Goal: Task Accomplishment & Management: Manage account settings

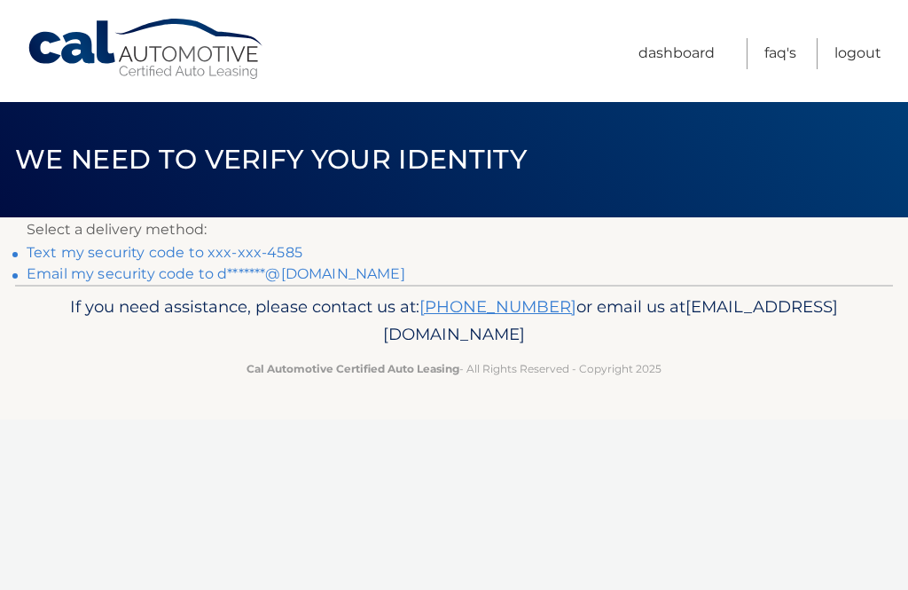
click at [64, 278] on link "Email my security code to d*******@yahoo.com" at bounding box center [216, 273] width 379 height 17
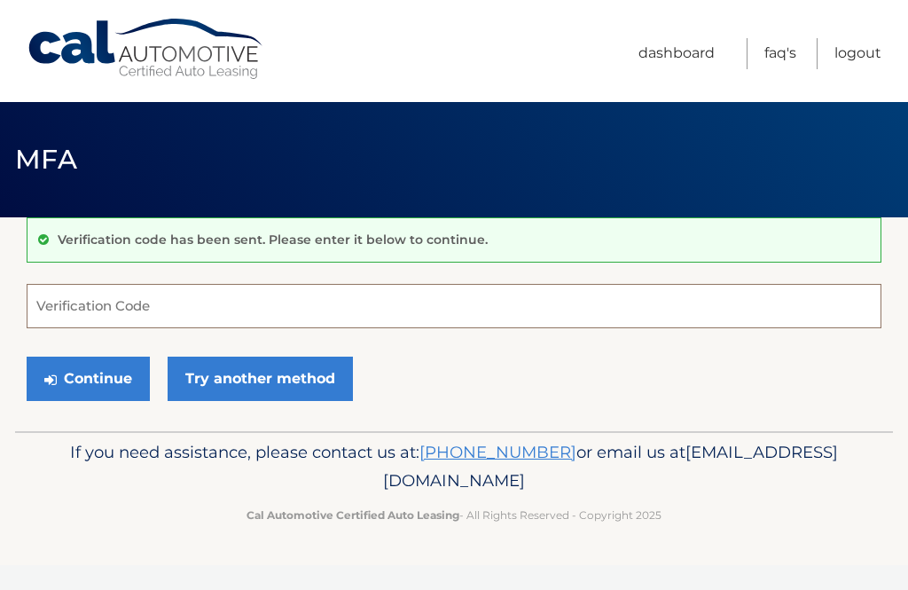
click at [73, 303] on input "Verification Code" at bounding box center [454, 306] width 855 height 44
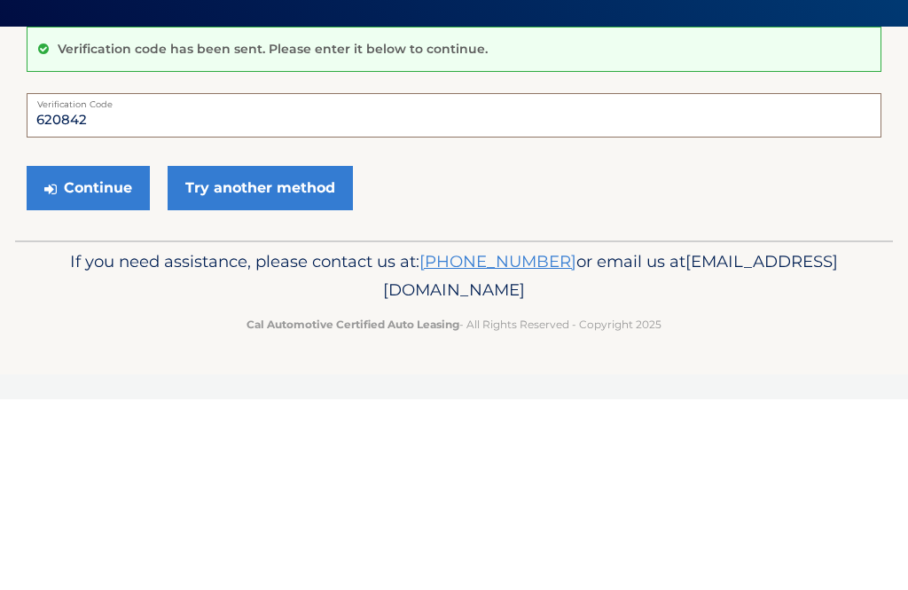
type input "620842"
click at [82, 357] on button "Continue" at bounding box center [88, 379] width 123 height 44
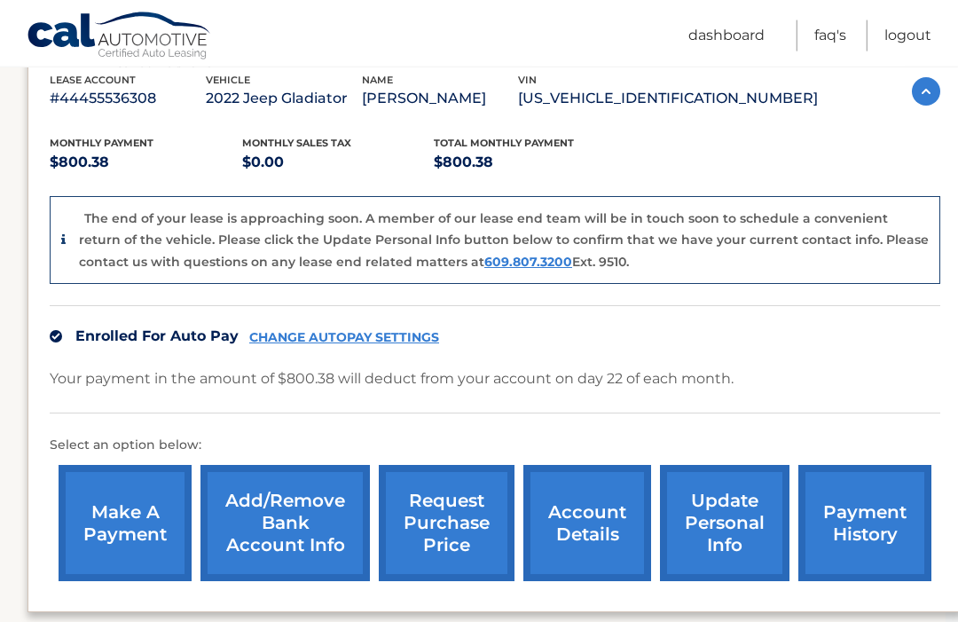
scroll to position [304, 12]
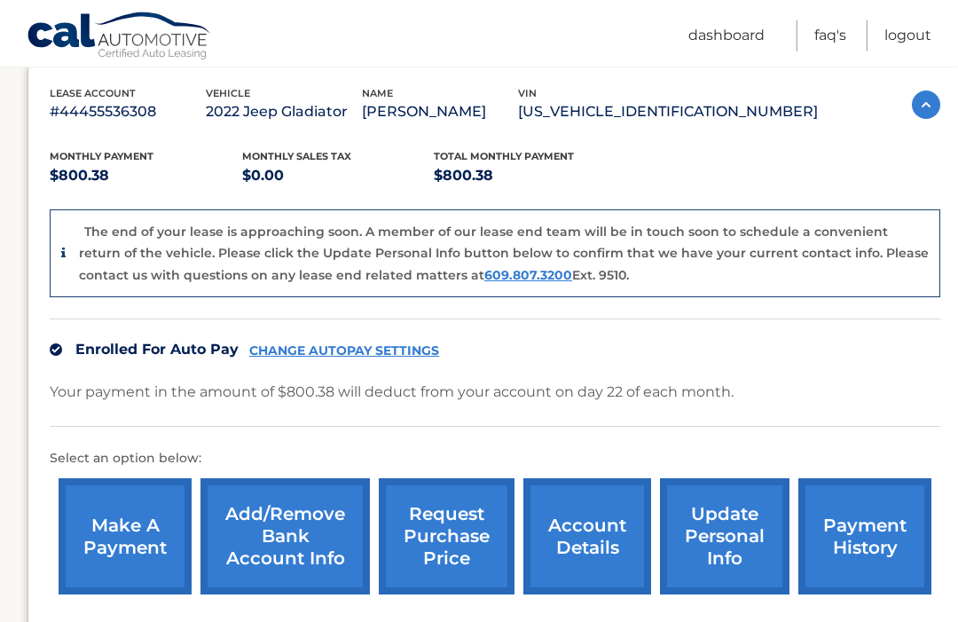
click at [332, 349] on link "CHANGE AUTOPAY SETTINGS" at bounding box center [344, 350] width 190 height 15
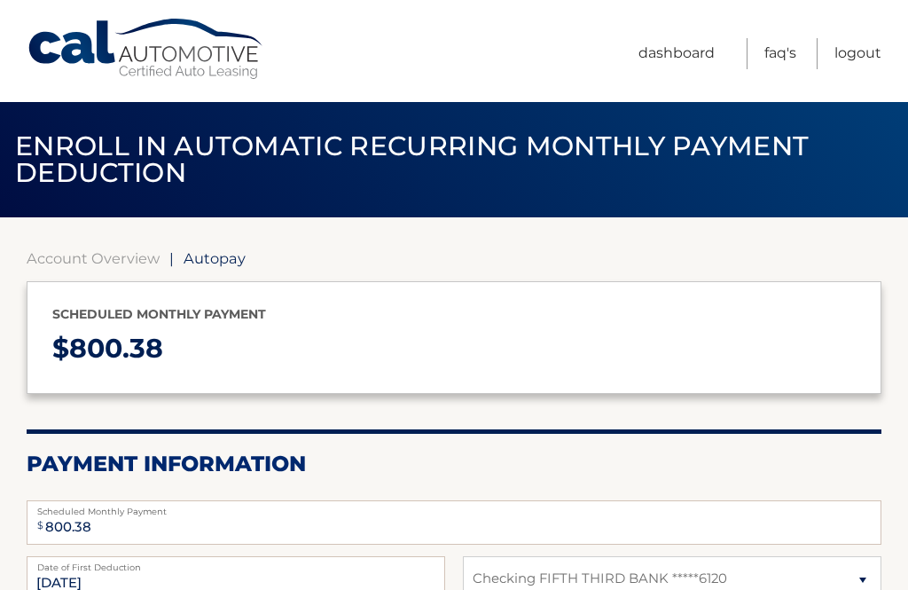
select select "ZThmNTAxY2EtM2Q2MC00MmQxLTk3MmQtNzc4YWRlODJlNGQw"
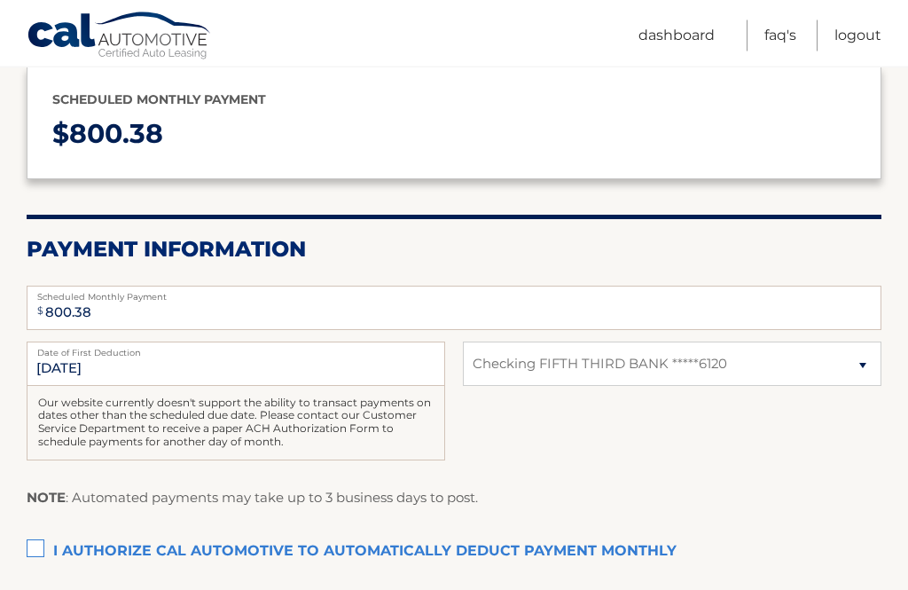
scroll to position [215, 0]
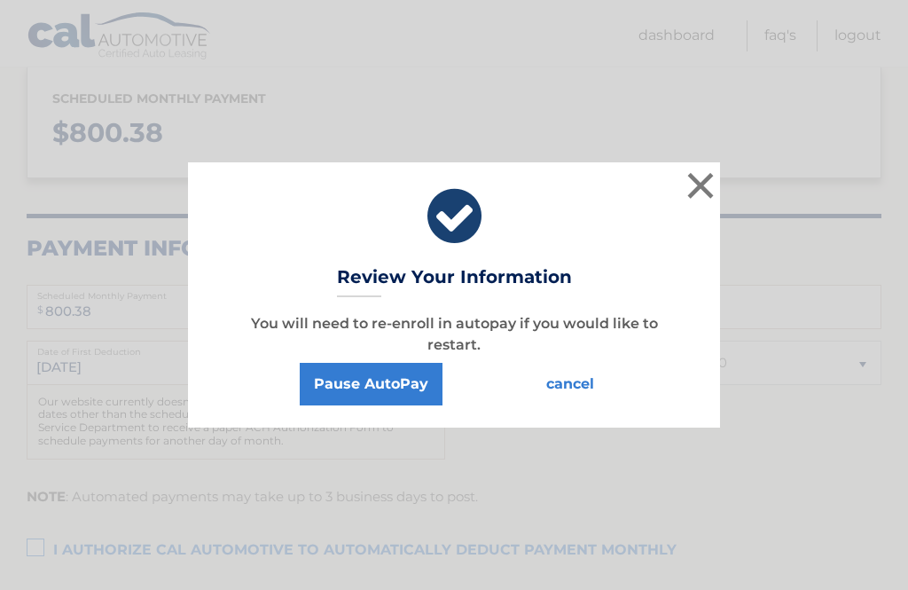
click at [365, 405] on button "Pause AutoPay" at bounding box center [371, 384] width 143 height 43
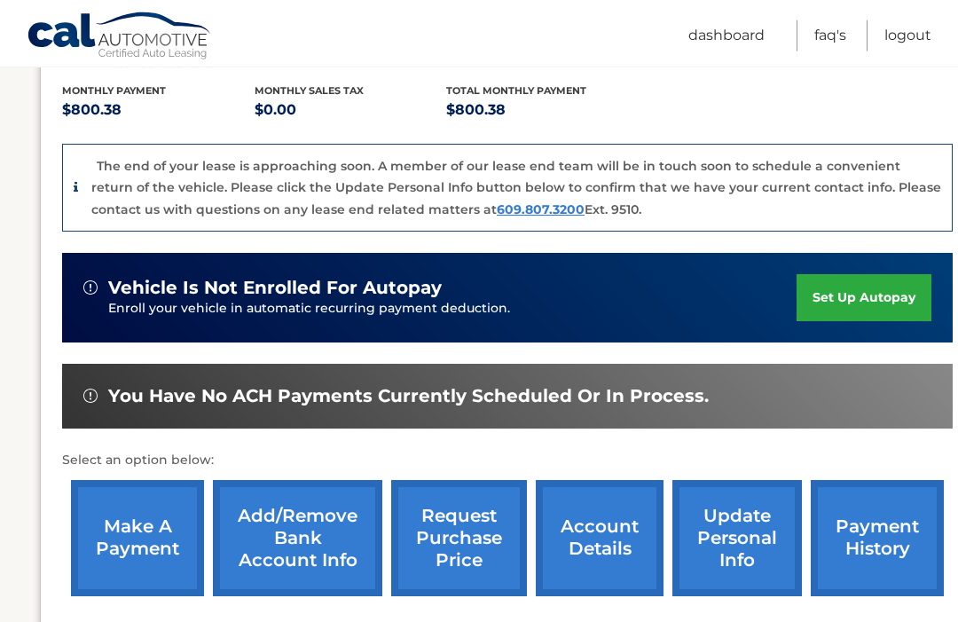
scroll to position [372, 0]
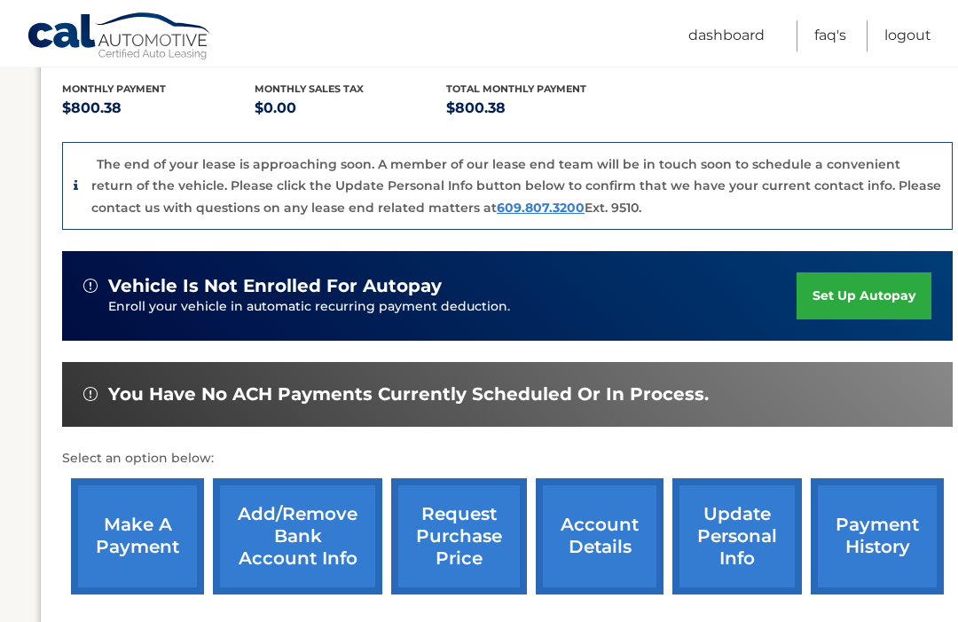
click at [588, 528] on link "account details" at bounding box center [600, 536] width 128 height 116
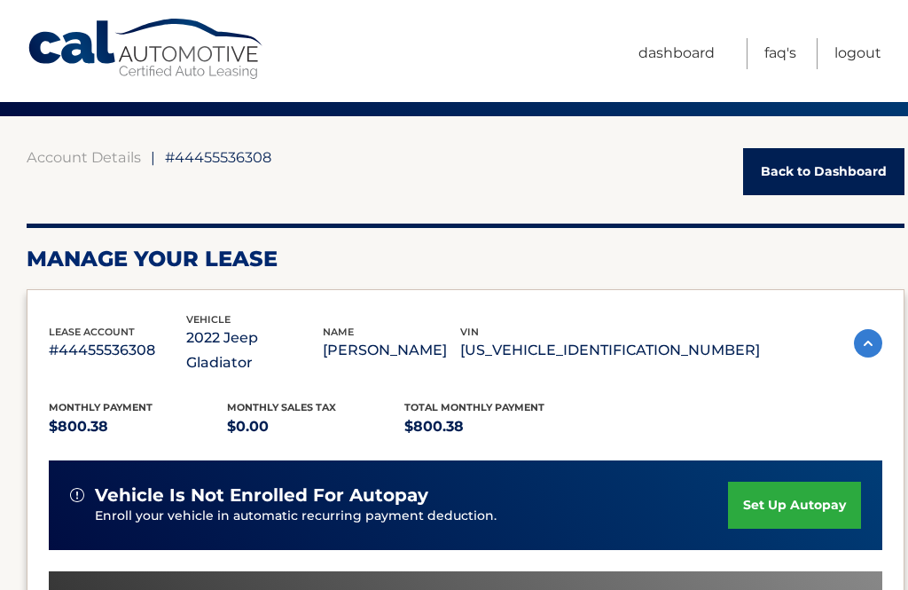
scroll to position [124, 0]
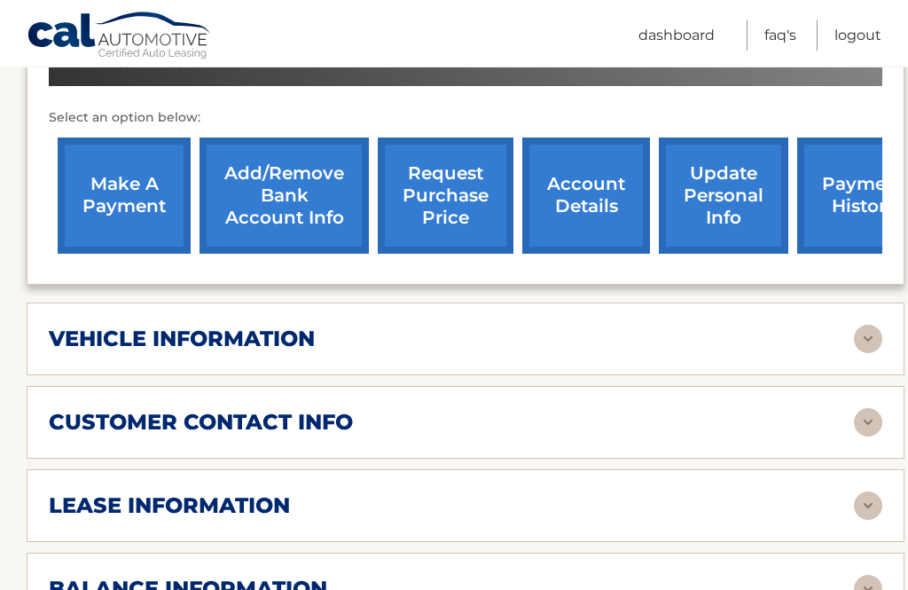
click at [866, 325] on img at bounding box center [868, 339] width 28 height 28
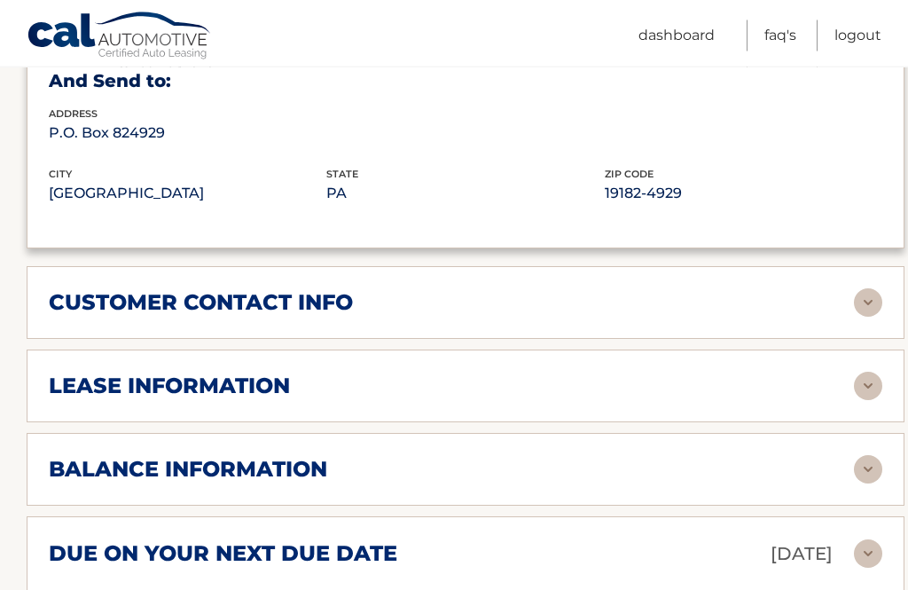
click at [868, 289] on img at bounding box center [868, 303] width 28 height 28
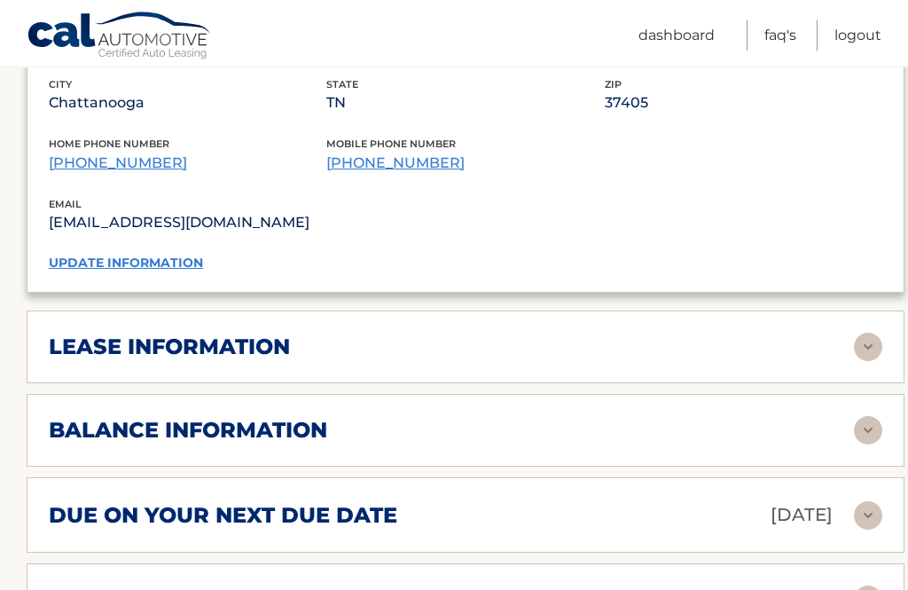
click at [865, 333] on img at bounding box center [868, 347] width 28 height 28
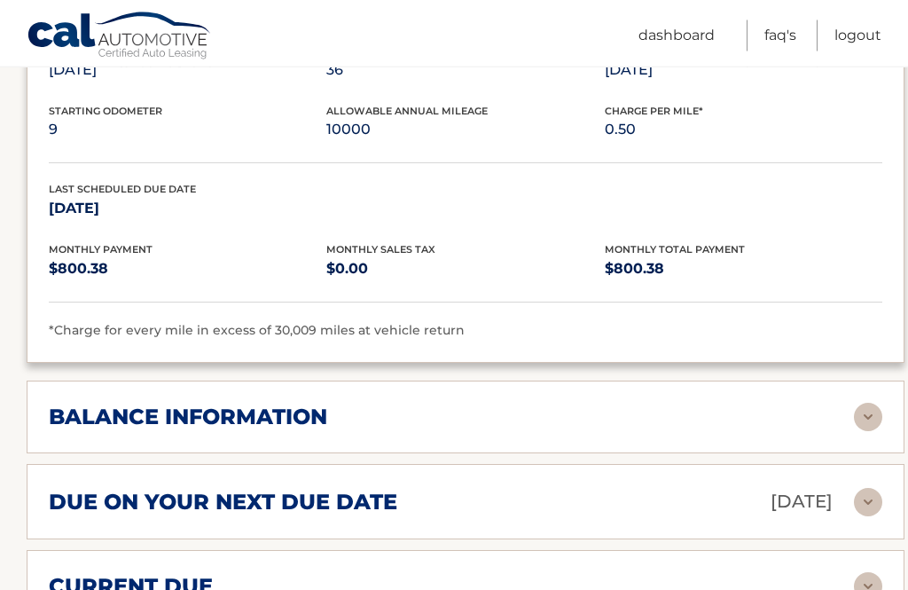
scroll to position [1932, 0]
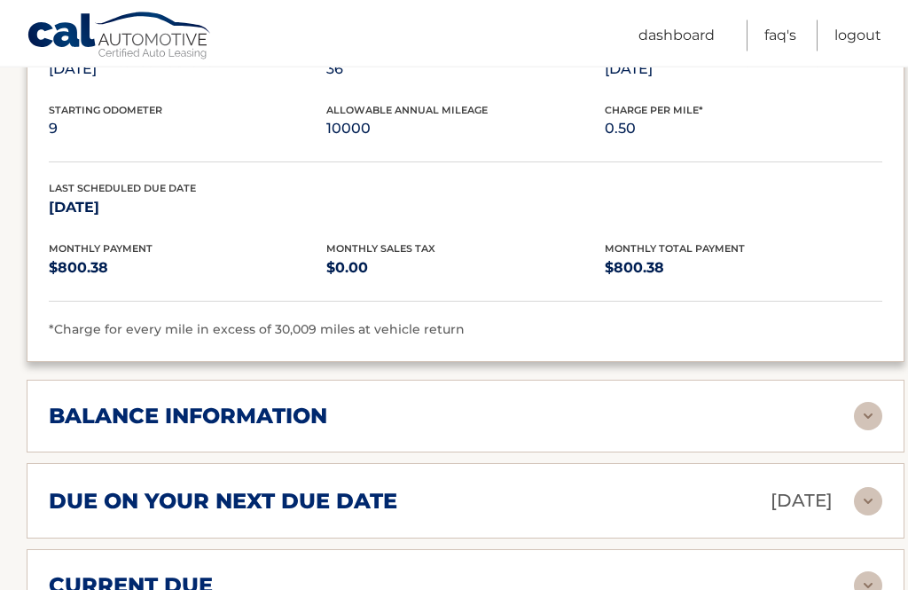
click at [862, 403] on img at bounding box center [868, 417] width 28 height 28
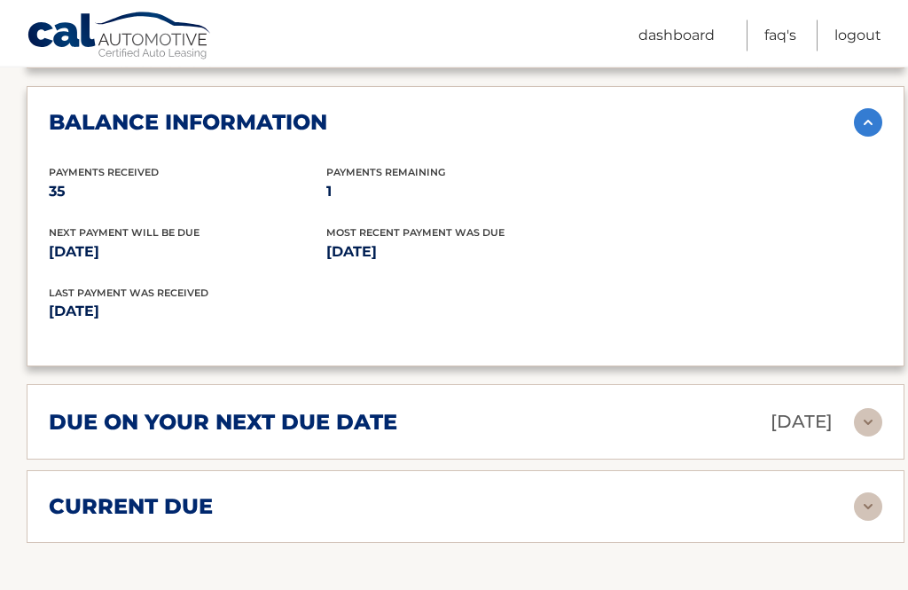
scroll to position [2226, 0]
click at [861, 408] on img at bounding box center [868, 422] width 28 height 28
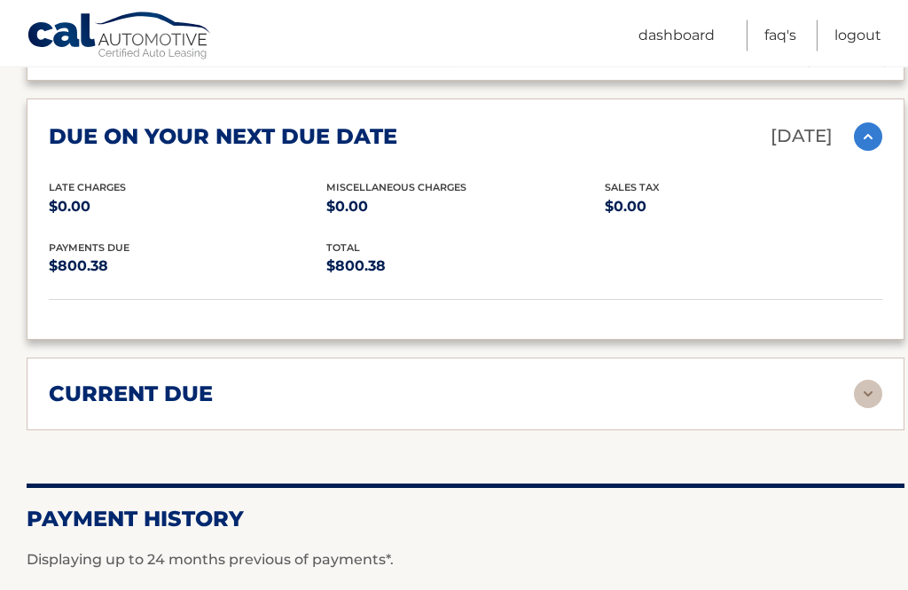
scroll to position [2520, 0]
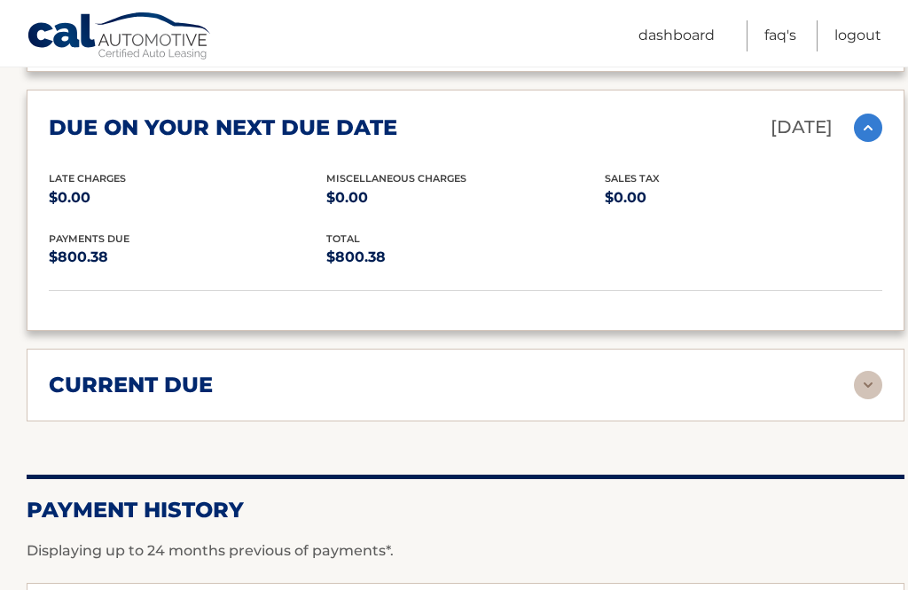
click at [870, 371] on img at bounding box center [868, 385] width 28 height 28
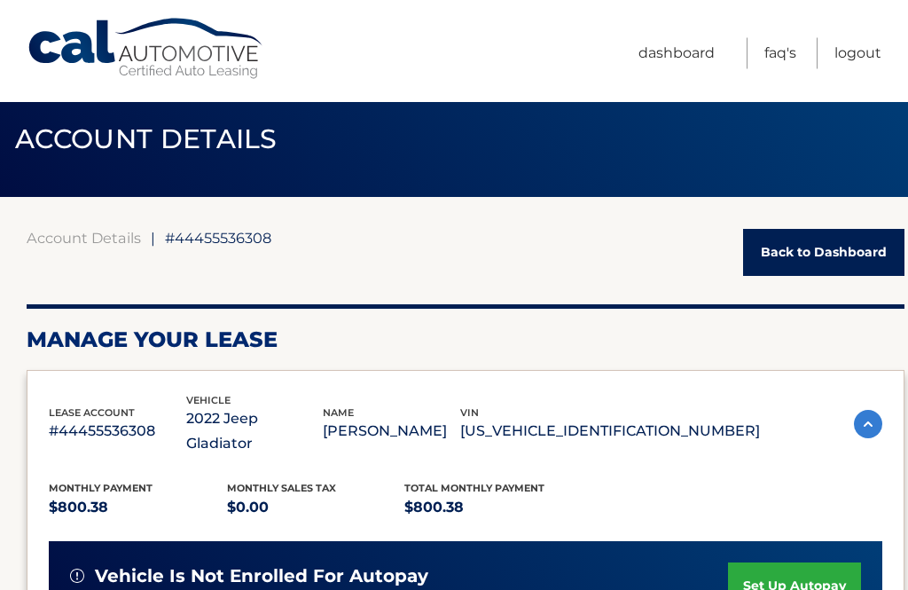
scroll to position [0, 0]
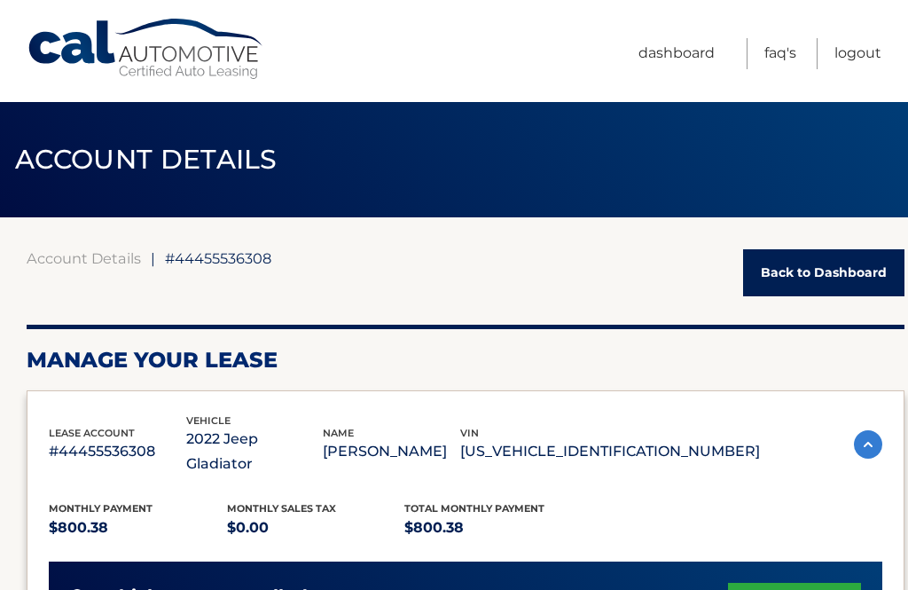
click at [856, 55] on link "Logout" at bounding box center [858, 53] width 47 height 31
